Goal: Navigation & Orientation: Find specific page/section

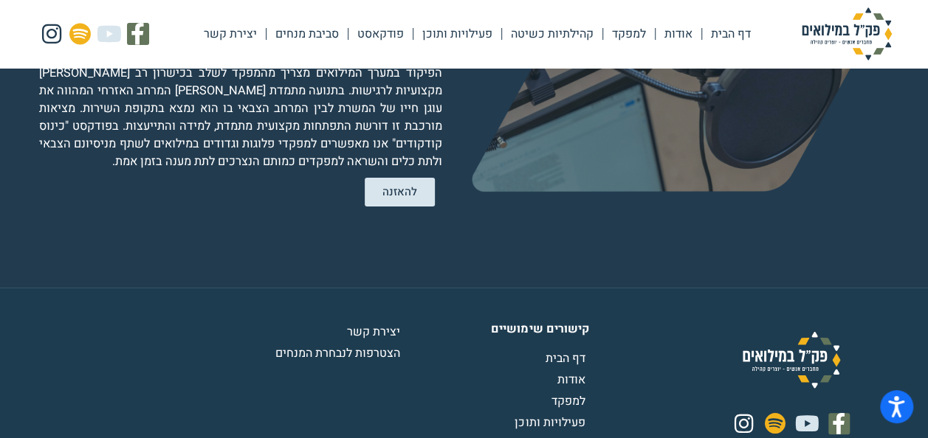
scroll to position [2934, 0]
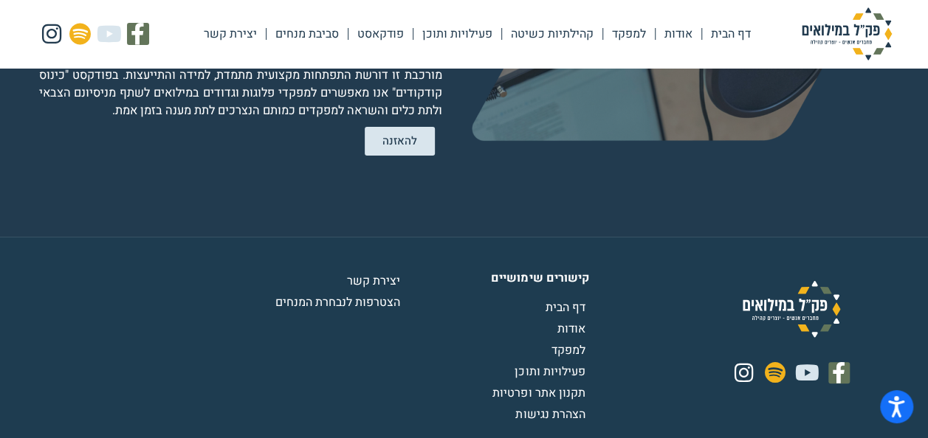
click at [385, 294] on span "הצטרפות לנבחרת המנחים" at bounding box center [339, 303] width 128 height 18
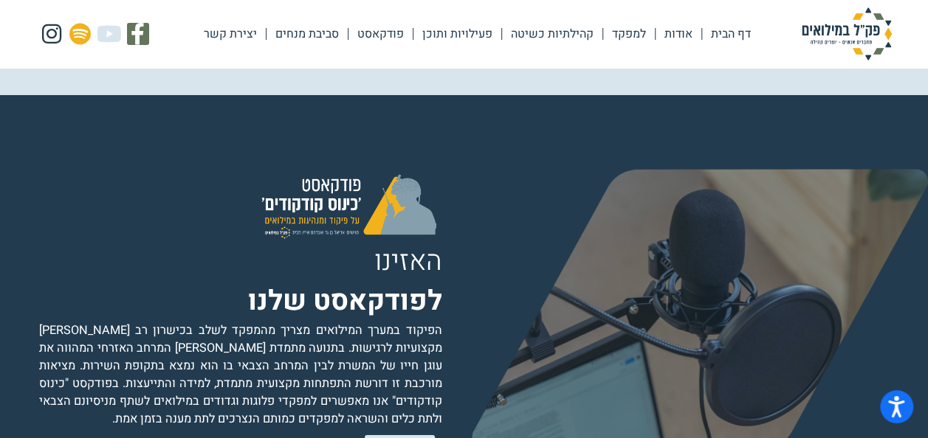
scroll to position [2620, 0]
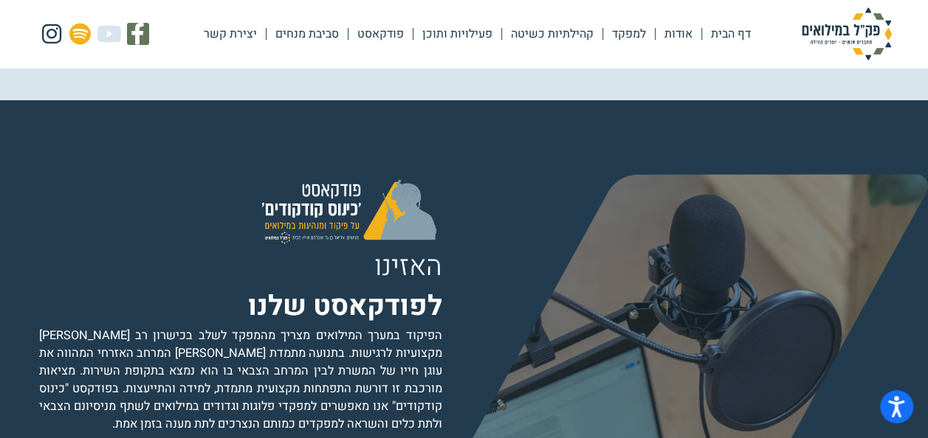
click at [672, 35] on link "אודות" at bounding box center [678, 34] width 46 height 34
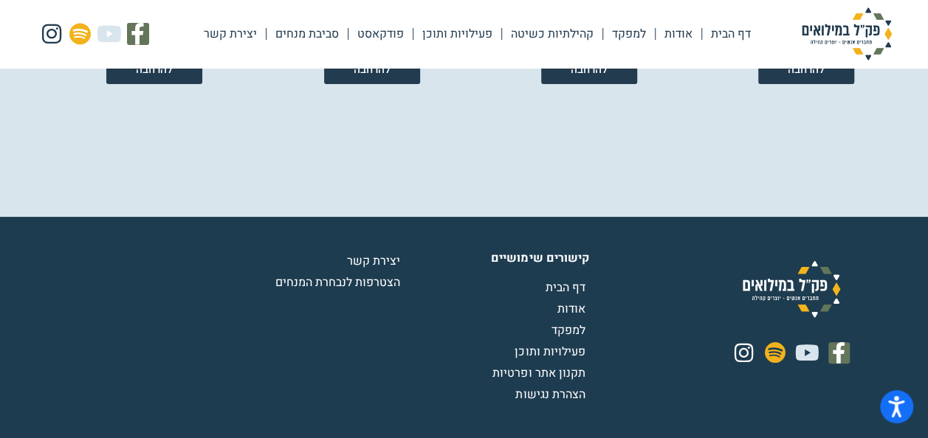
scroll to position [2805, 0]
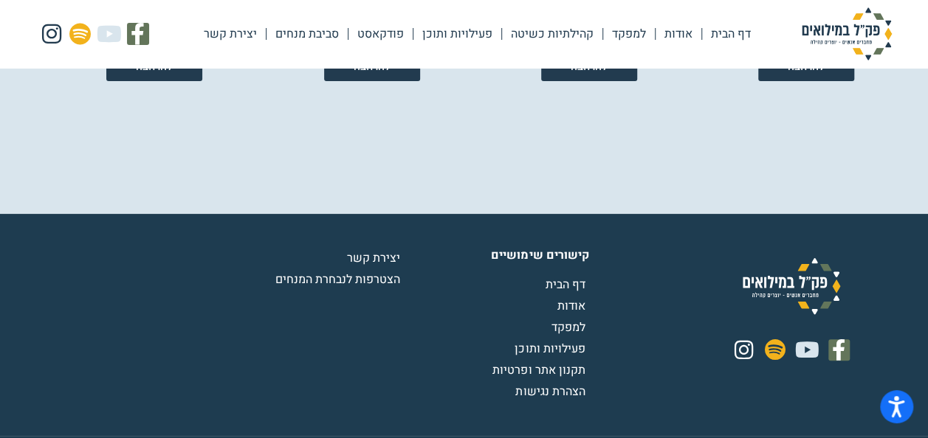
click at [555, 285] on span "דף הבית" at bounding box center [567, 285] width 44 height 18
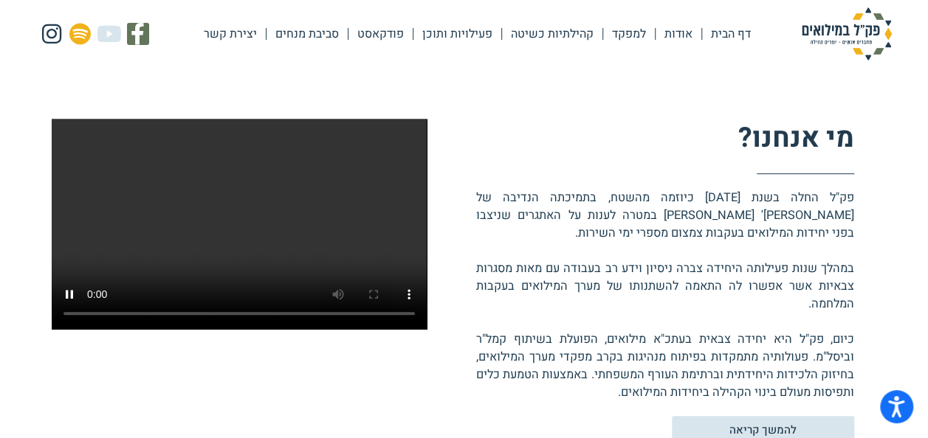
scroll to position [277, 0]
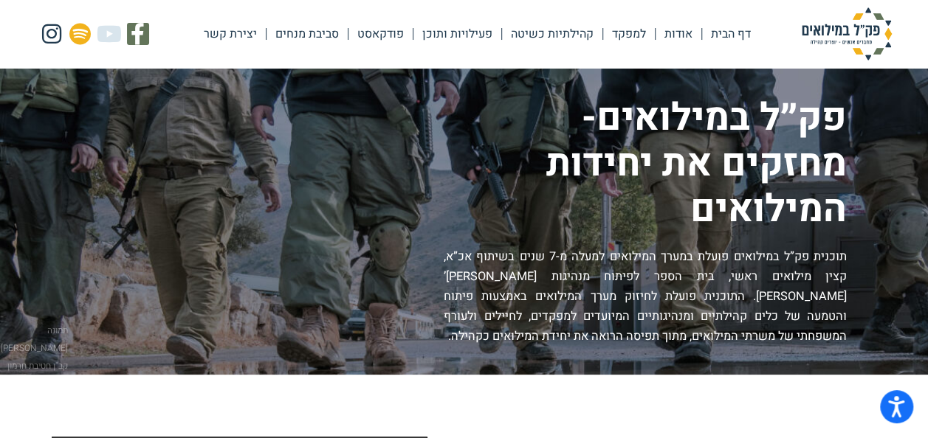
click at [298, 34] on link "סביבת מנחים" at bounding box center [306, 34] width 81 height 34
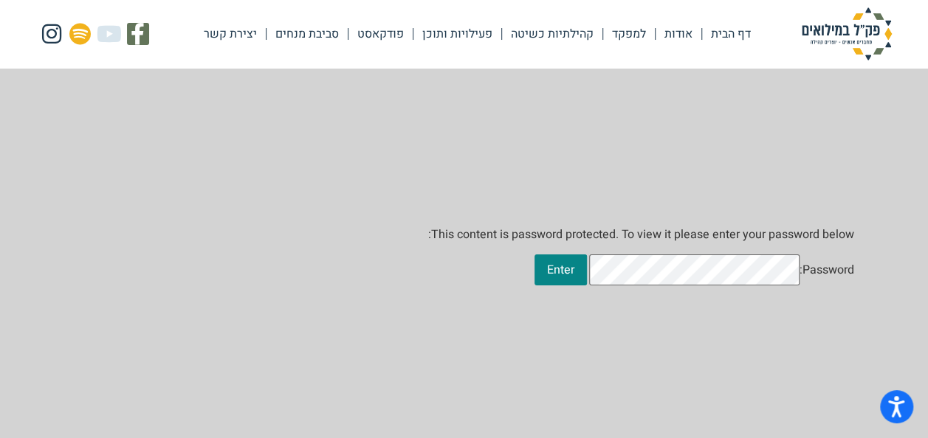
click at [373, 31] on link "פודקאסט" at bounding box center [380, 34] width 64 height 34
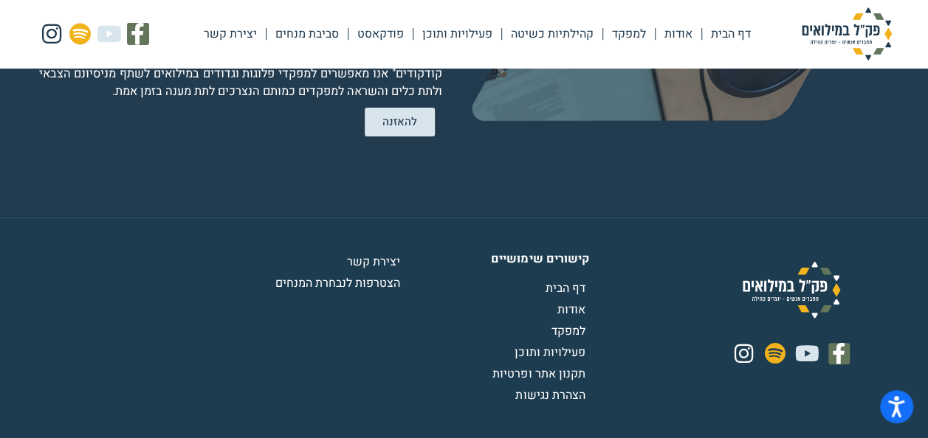
scroll to position [2940, 0]
